Goal: Task Accomplishment & Management: Manage account settings

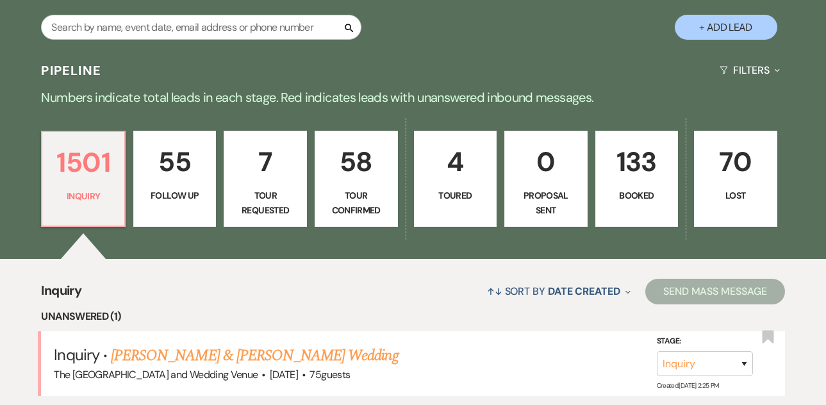
scroll to position [238, 0]
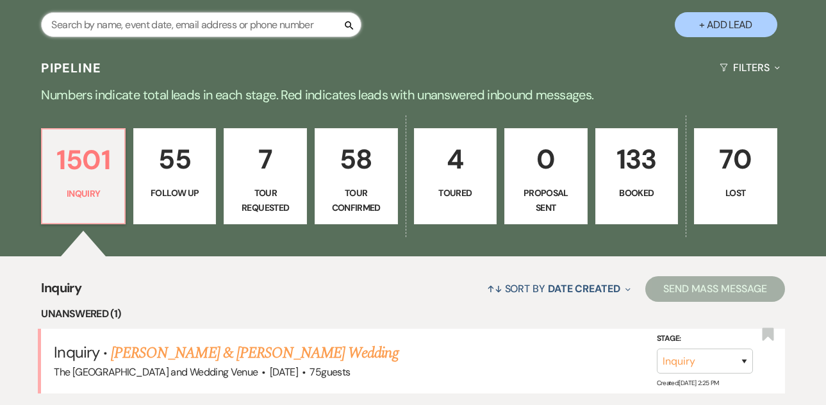
click at [234, 27] on input "text" at bounding box center [201, 24] width 320 height 25
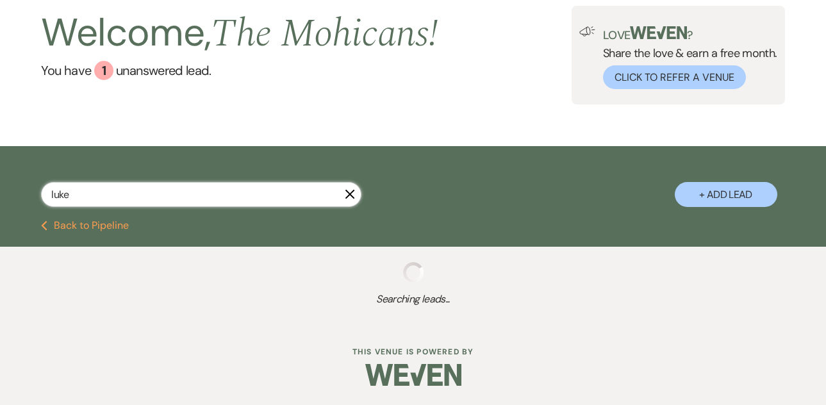
type input "[PERSON_NAME]"
select select "4"
select select "8"
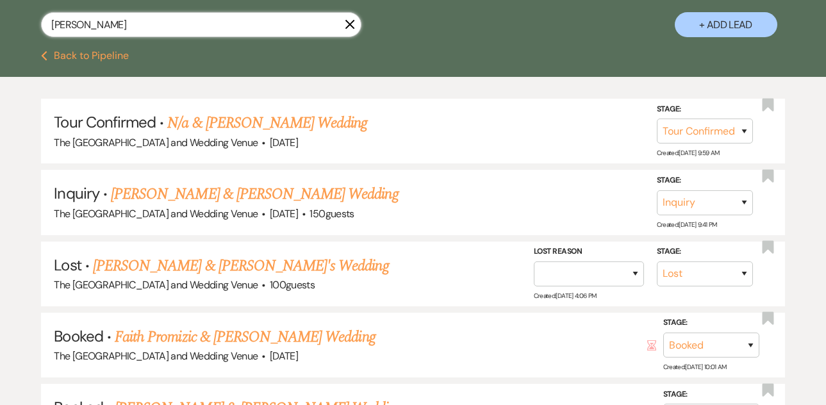
type input "[PERSON_NAME] marry"
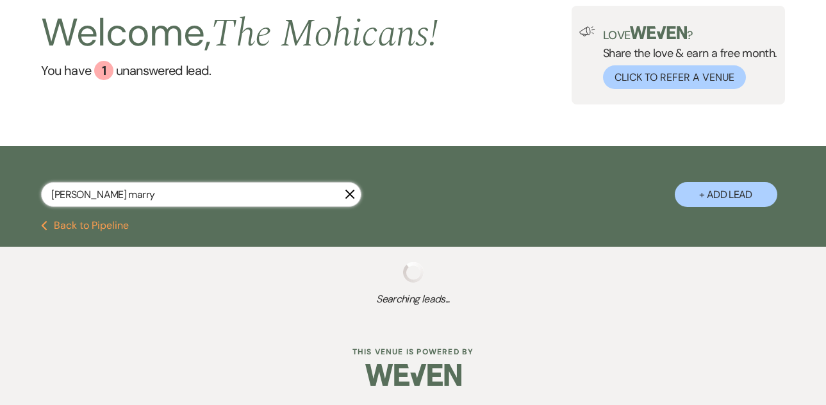
scroll to position [238, 0]
select select "4"
select select "8"
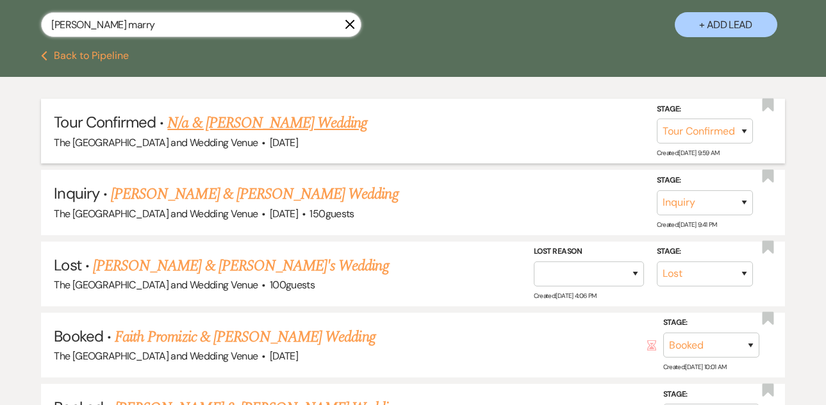
type input "[PERSON_NAME] marry"
click at [276, 119] on link "N/a & [PERSON_NAME] Wedding" at bounding box center [267, 122] width 200 height 23
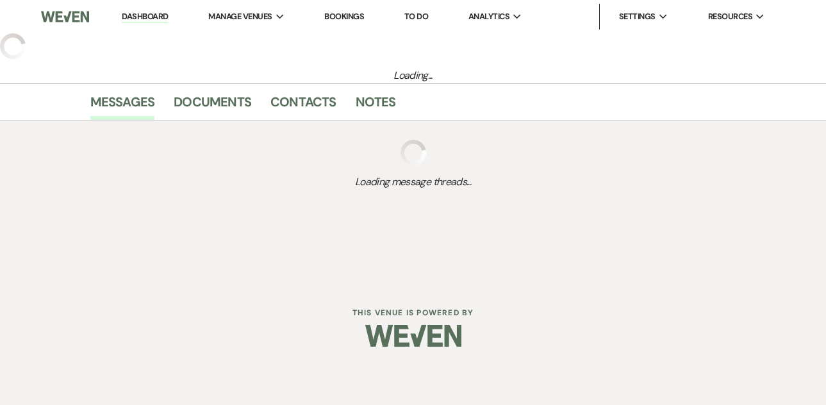
select select "4"
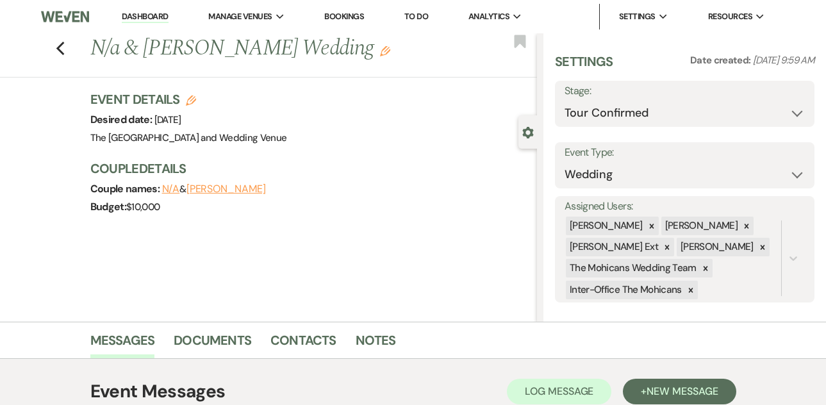
select select "5"
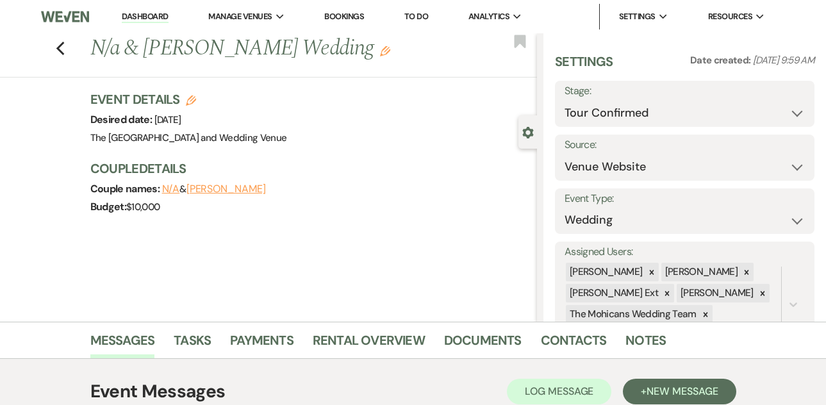
scroll to position [219, 0]
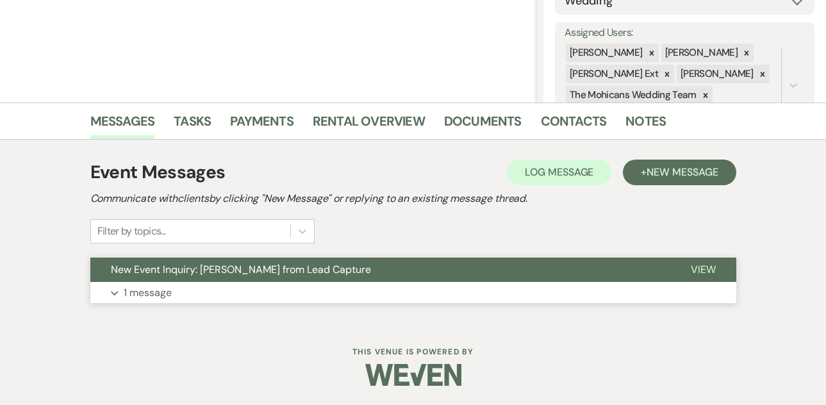
click at [156, 293] on p "1 message" at bounding box center [148, 292] width 48 height 17
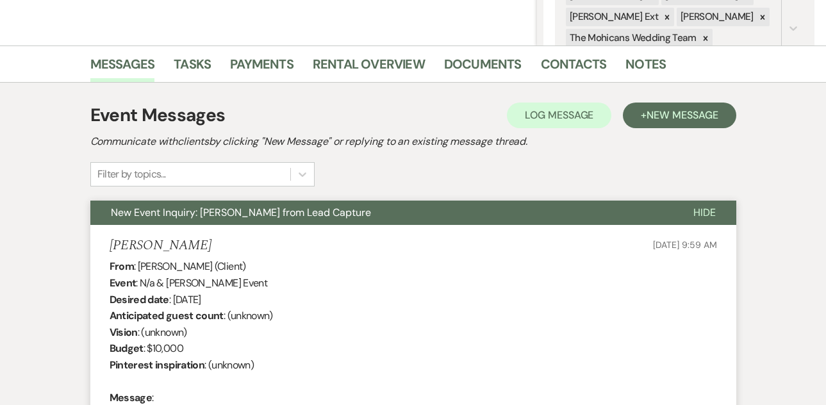
scroll to position [192, 0]
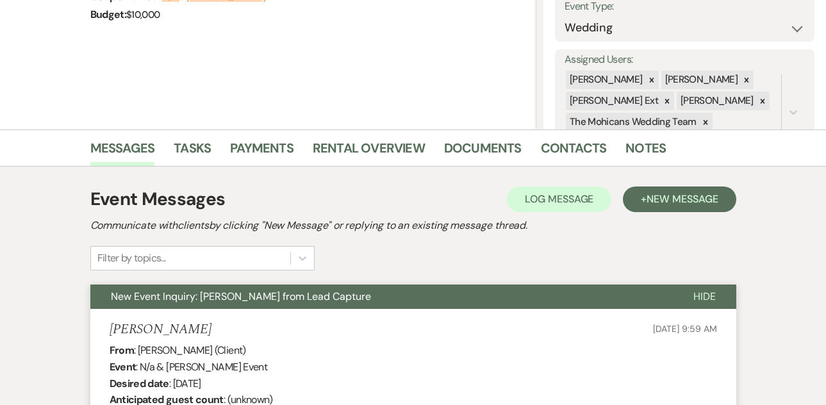
scroll to position [238, 0]
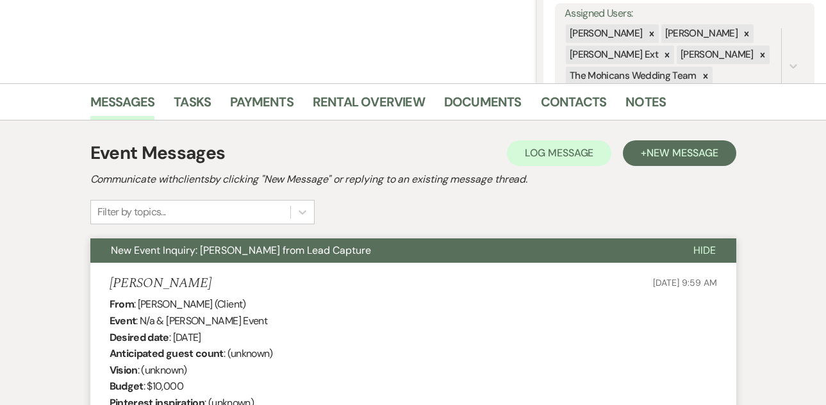
select select "4"
select select "8"
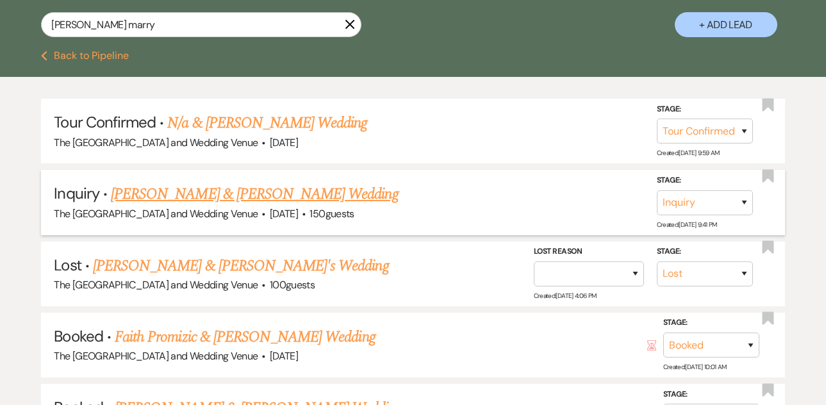
click at [207, 188] on link "[PERSON_NAME] & [PERSON_NAME] Wedding" at bounding box center [254, 194] width 287 height 23
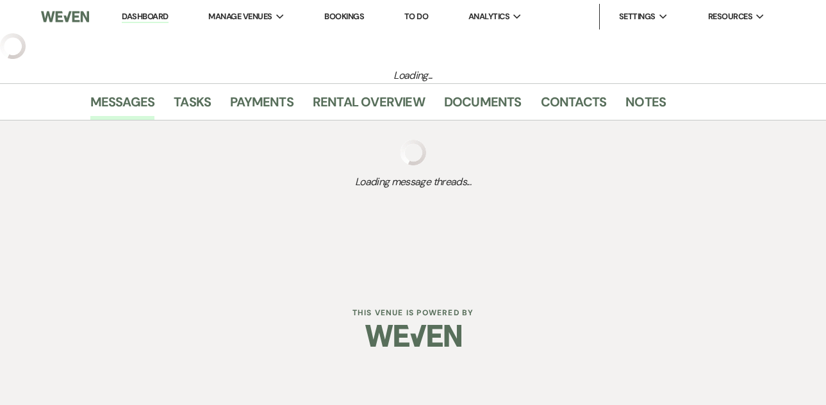
select select "5"
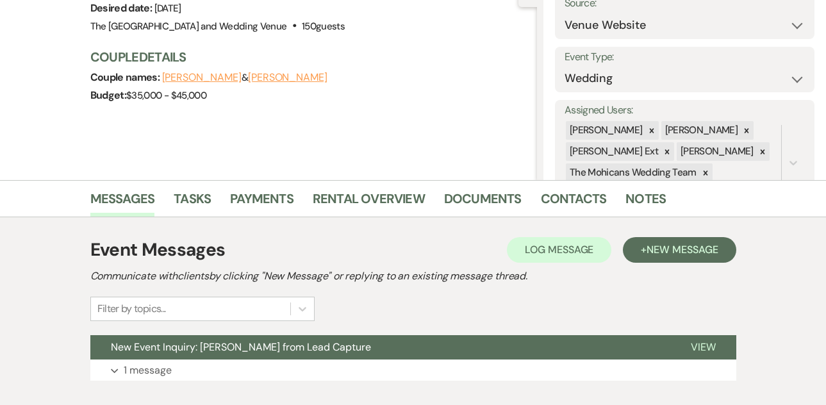
scroll to position [219, 0]
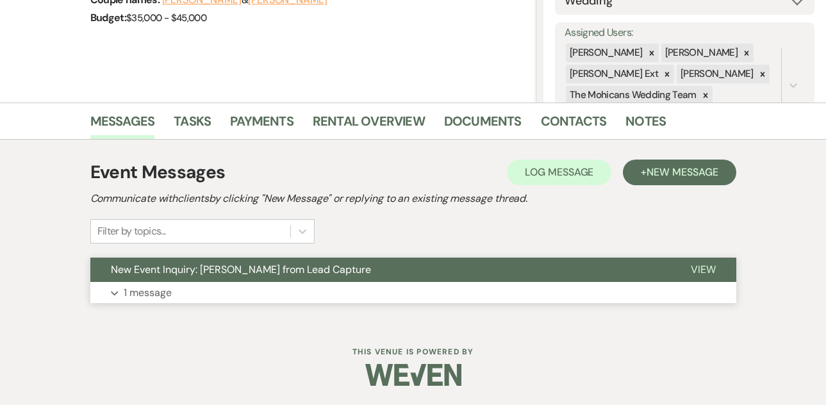
click at [159, 292] on p "1 message" at bounding box center [148, 292] width 48 height 17
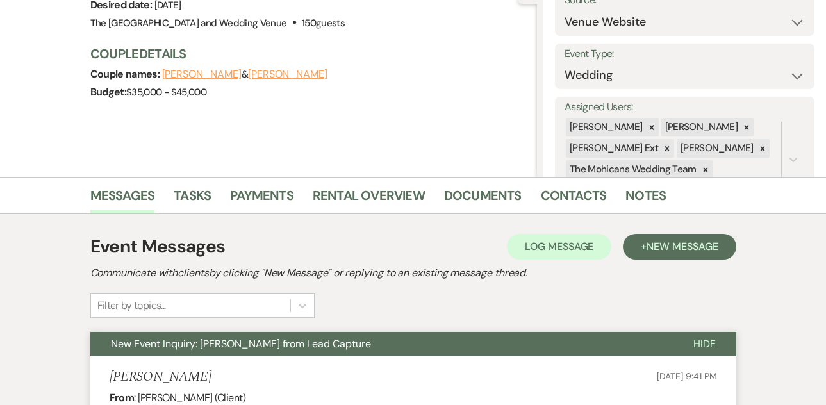
scroll to position [0, 0]
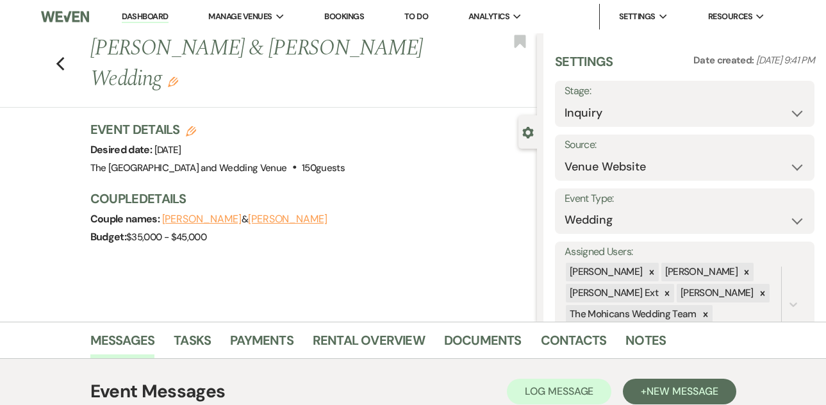
click at [141, 17] on link "Dashboard" at bounding box center [145, 17] width 46 height 12
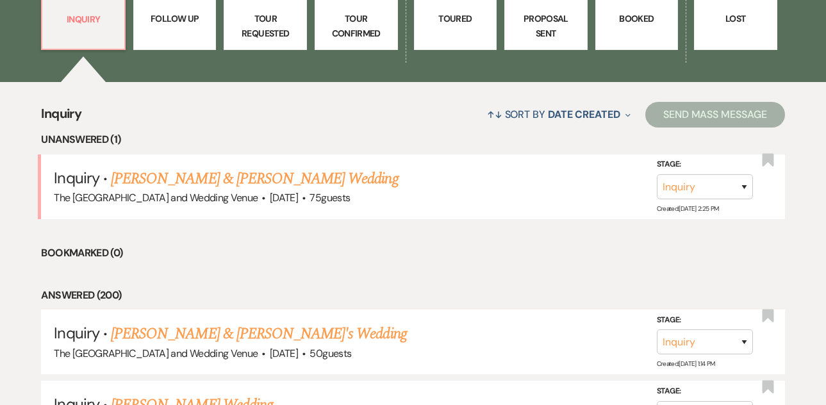
scroll to position [416, 0]
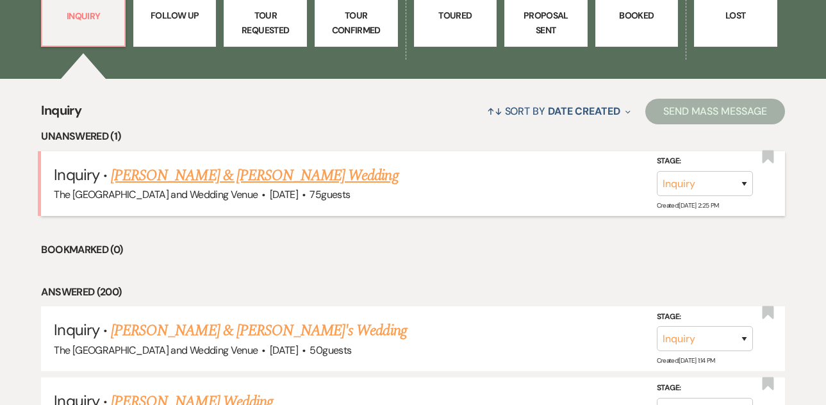
click at [213, 177] on link "[PERSON_NAME] & [PERSON_NAME] Wedding" at bounding box center [254, 175] width 287 height 23
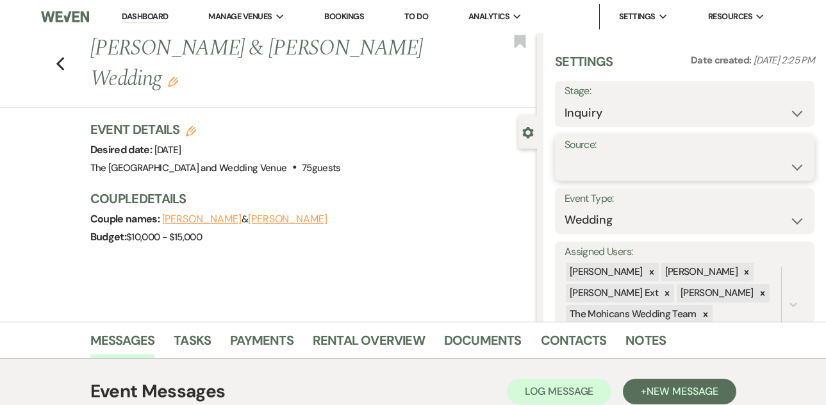
click at [600, 165] on select "Weven Venue Website Instagram Facebook Pinterest Google The Knot Wedding Wire H…" at bounding box center [684, 166] width 240 height 25
select select "5"
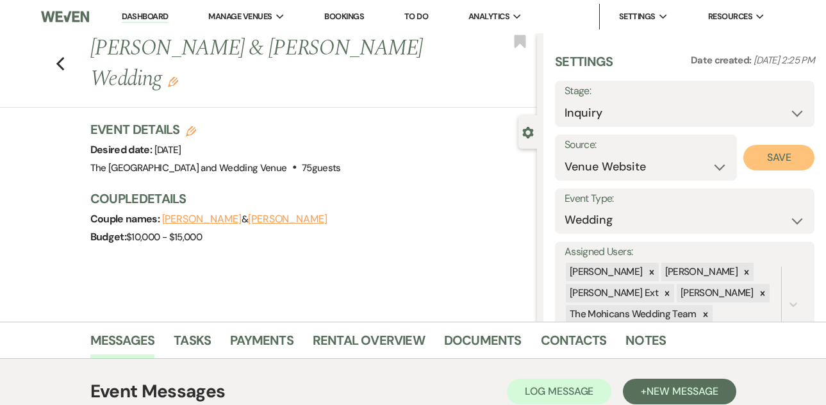
click at [788, 149] on button "Save" at bounding box center [778, 158] width 71 height 26
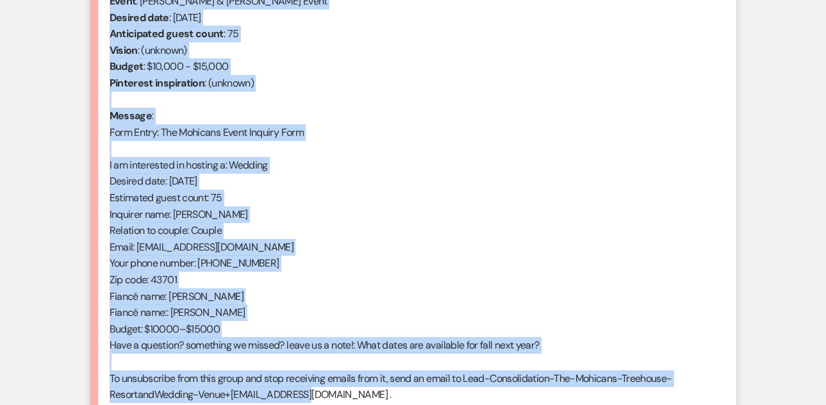
scroll to position [559, 0]
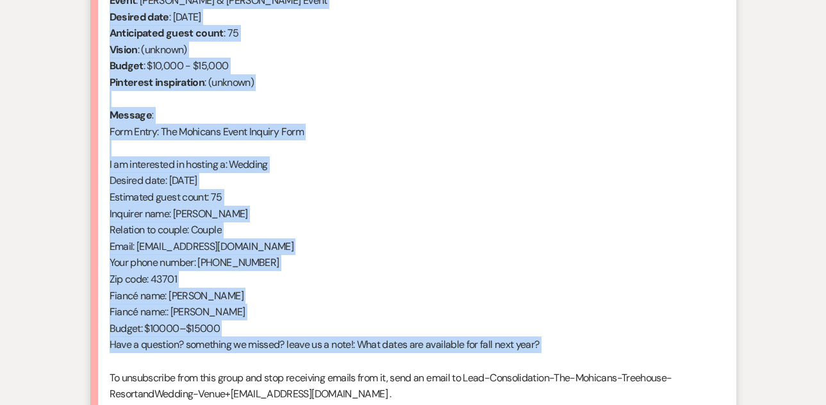
drag, startPoint x: 109, startPoint y: 102, endPoint x: 313, endPoint y: 363, distance: 331.3
click at [313, 363] on div "From : [PERSON_NAME] (Client) Event : [PERSON_NAME] & [PERSON_NAME] Event Desir…" at bounding box center [413, 197] width 607 height 443
copy div "From : [PERSON_NAME] (Client) Event : [PERSON_NAME] & [PERSON_NAME] Event Desir…"
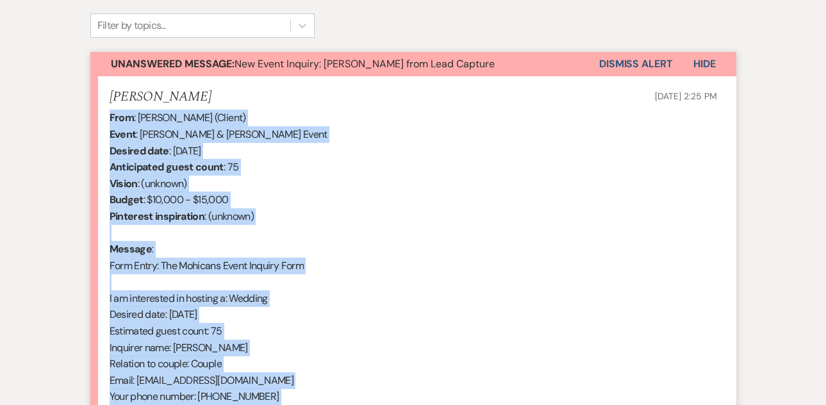
scroll to position [355, 0]
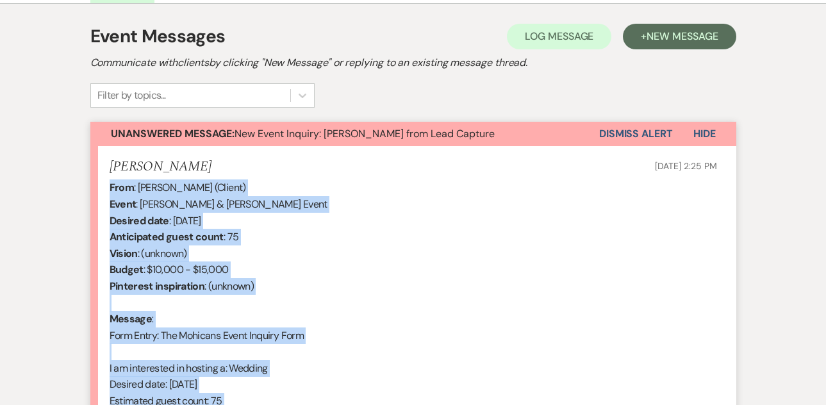
click at [620, 129] on button "Dismiss Alert" at bounding box center [636, 134] width 74 height 24
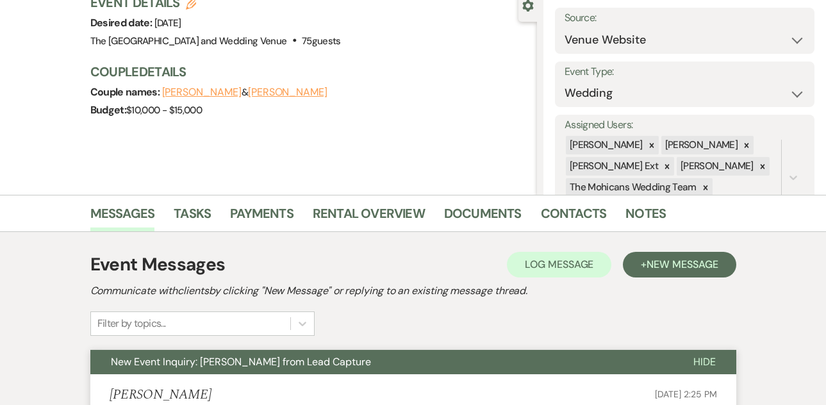
scroll to position [0, 0]
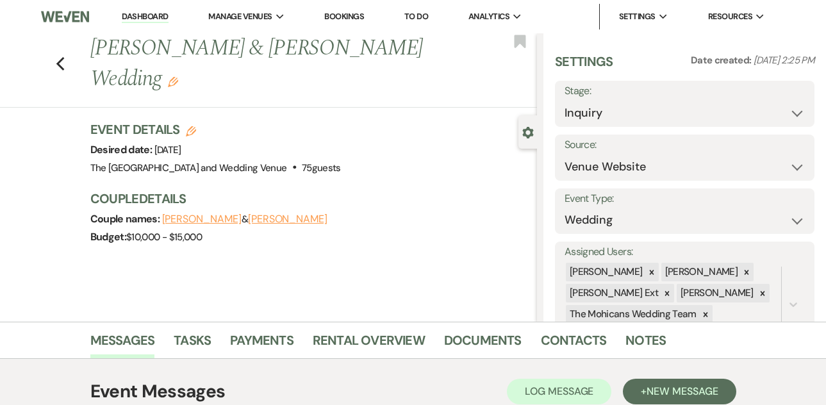
click at [157, 17] on link "Dashboard" at bounding box center [145, 17] width 46 height 12
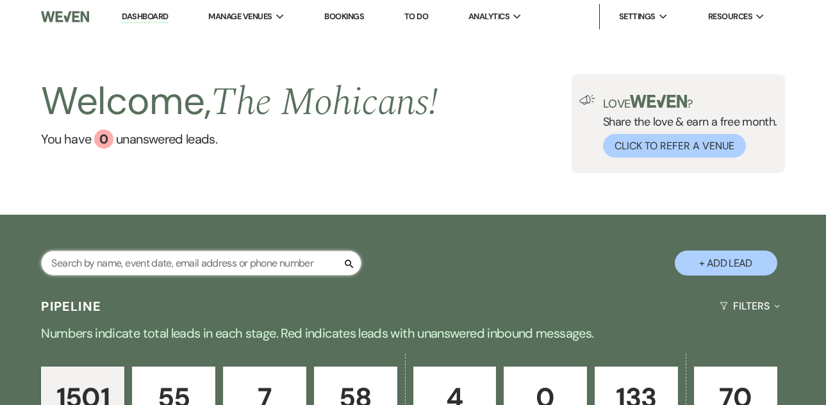
click at [192, 257] on input "text" at bounding box center [201, 263] width 320 height 25
type input "luke"
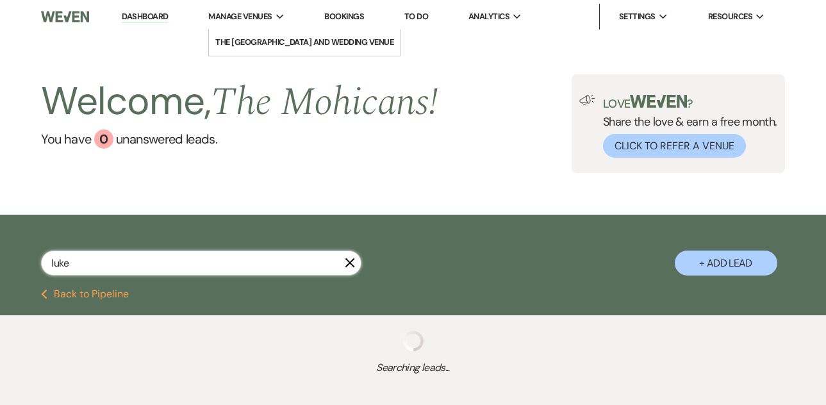
select select "4"
select select "8"
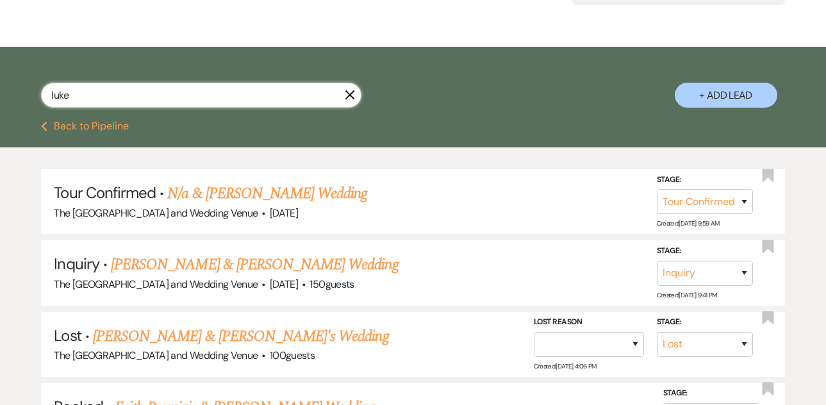
scroll to position [180, 0]
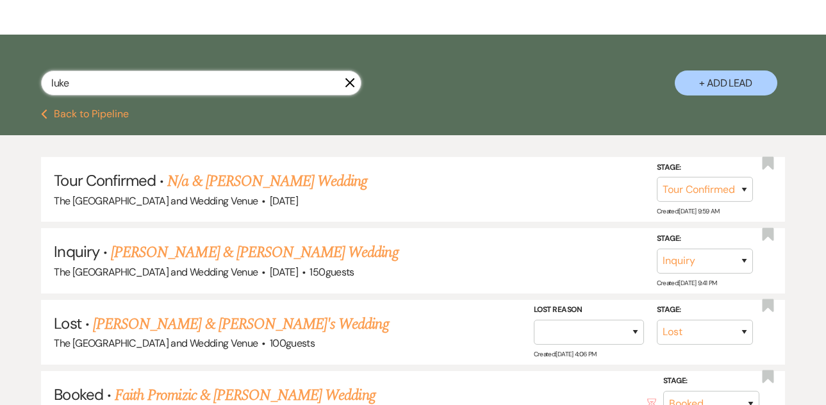
type input "luke"
click at [293, 178] on link "N/a & [PERSON_NAME] Wedding" at bounding box center [267, 181] width 200 height 23
select select "4"
select select "5"
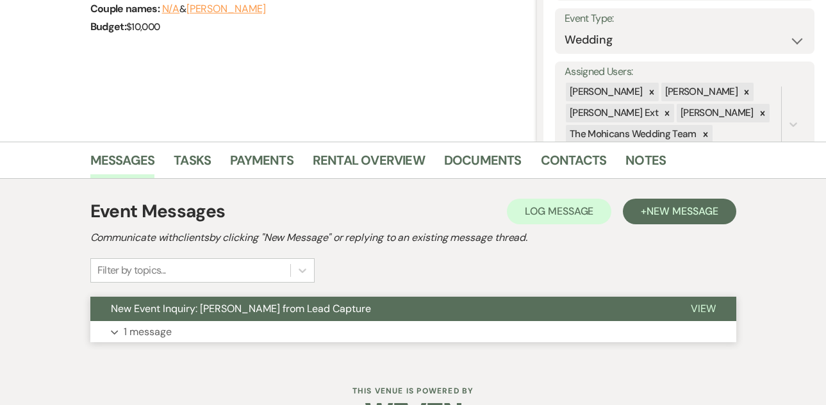
click at [161, 331] on p "1 message" at bounding box center [148, 332] width 48 height 17
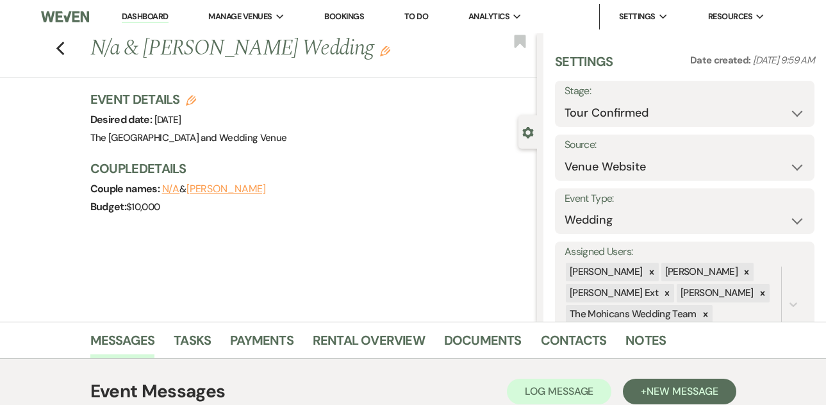
click at [153, 17] on link "Dashboard" at bounding box center [145, 17] width 46 height 12
